Goal: Check status: Check status

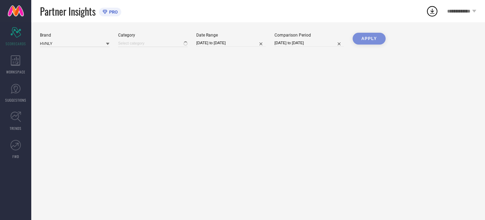
type input "All"
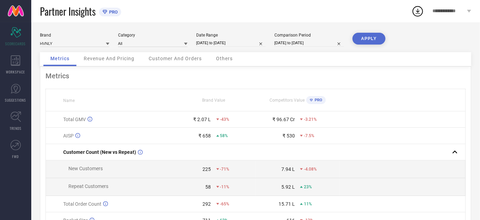
select select "8"
select select "2025"
select select "9"
select select "2025"
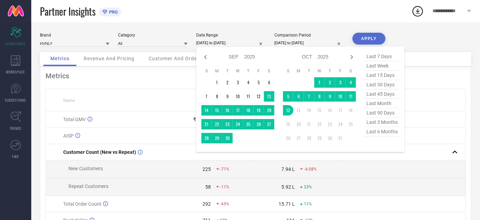
click at [214, 43] on input "[DATE] to [DATE]" at bounding box center [230, 42] width 69 height 7
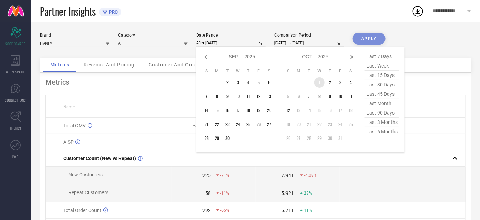
click at [315, 79] on td "1" at bounding box center [319, 82] width 10 height 10
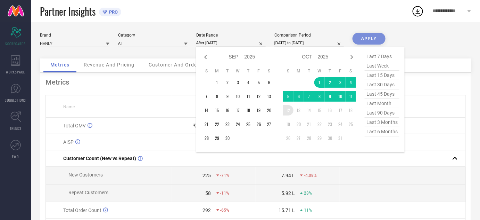
type input "[DATE] to [DATE]"
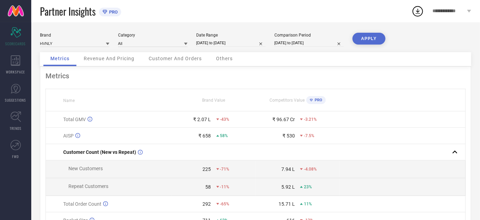
click at [365, 37] on button "APPLY" at bounding box center [369, 39] width 33 height 12
click at [340, 73] on div "Metrics" at bounding box center [256, 76] width 420 height 8
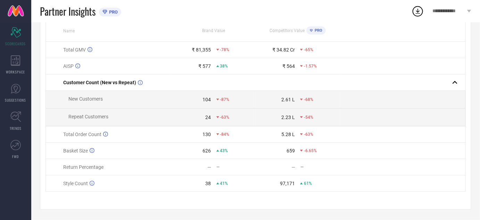
scroll to position [71, 0]
